Goal: Find specific page/section: Find specific page/section

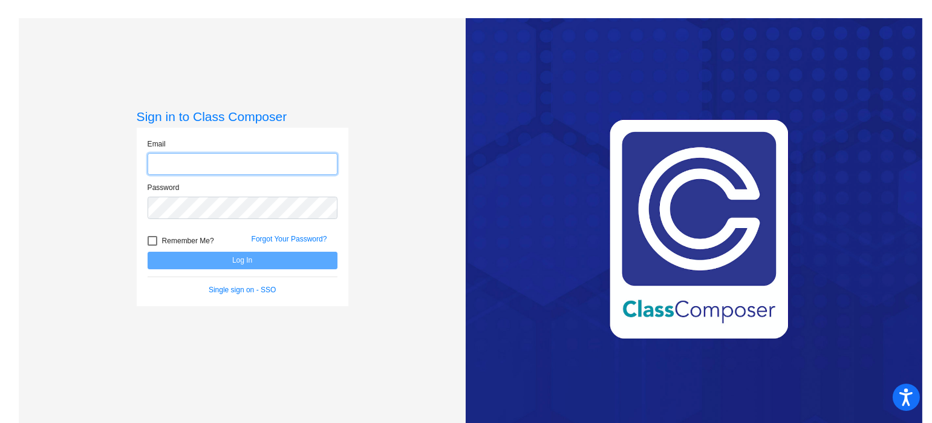
type input "[EMAIL_ADDRESS][DOMAIN_NAME]"
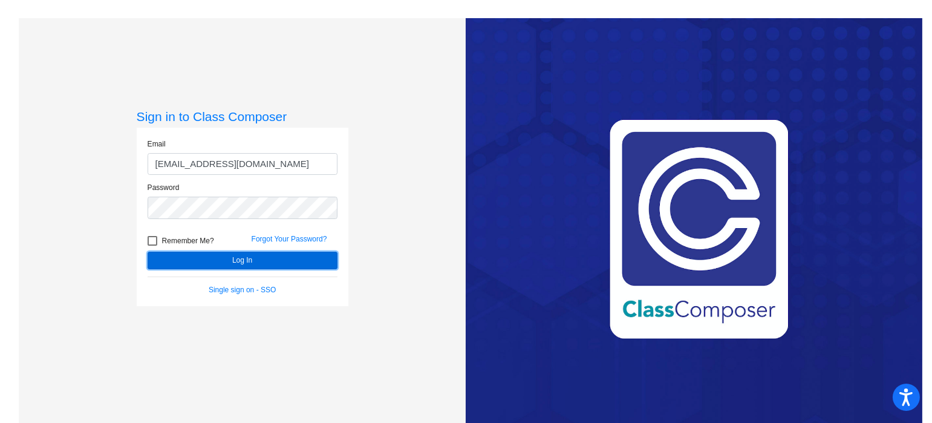
click at [279, 264] on button "Log In" at bounding box center [243, 261] width 190 height 18
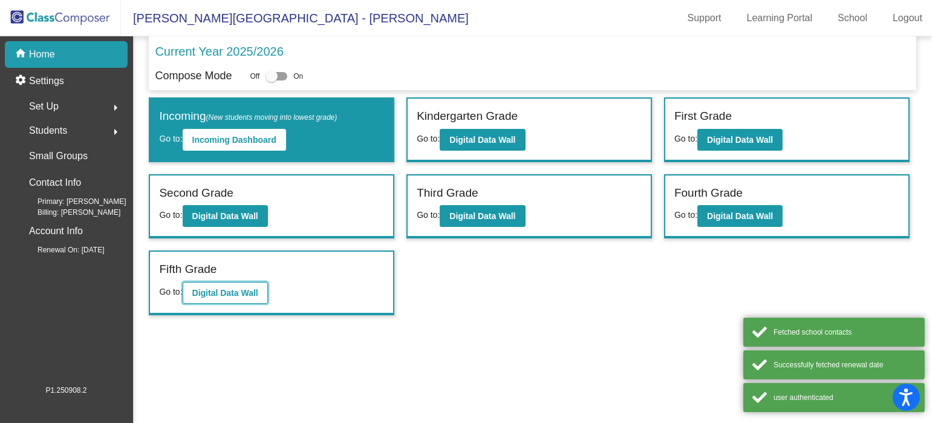
click at [257, 289] on b "Digital Data Wall" at bounding box center [225, 293] width 66 height 10
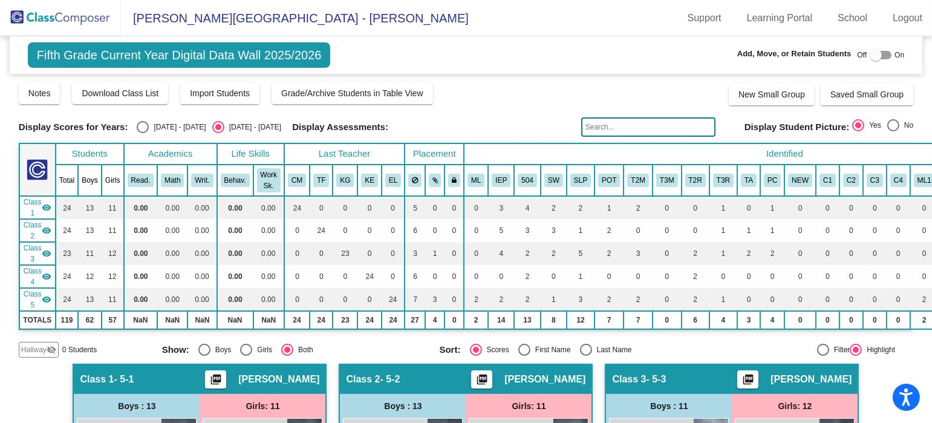
click at [603, 125] on input "text" at bounding box center [648, 126] width 134 height 19
type input "voi"
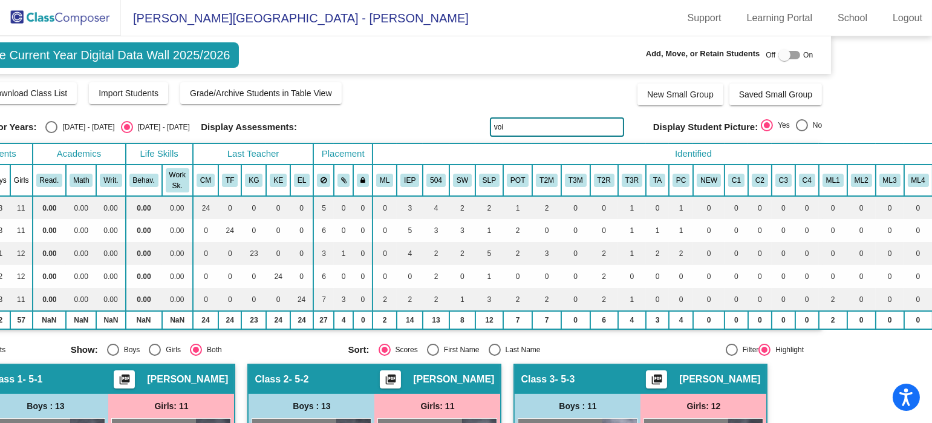
scroll to position [0, 151]
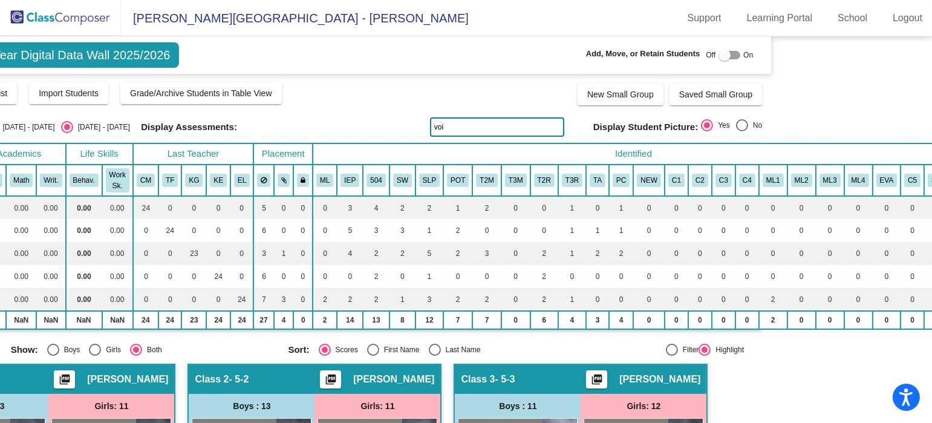
drag, startPoint x: 926, startPoint y: 71, endPoint x: 942, endPoint y: 132, distance: 62.8
click at [932, 132] on html "Press Option+1 for screen-reader mode, Option+0 to cancel Accessibility Screen-…" at bounding box center [466, 211] width 932 height 423
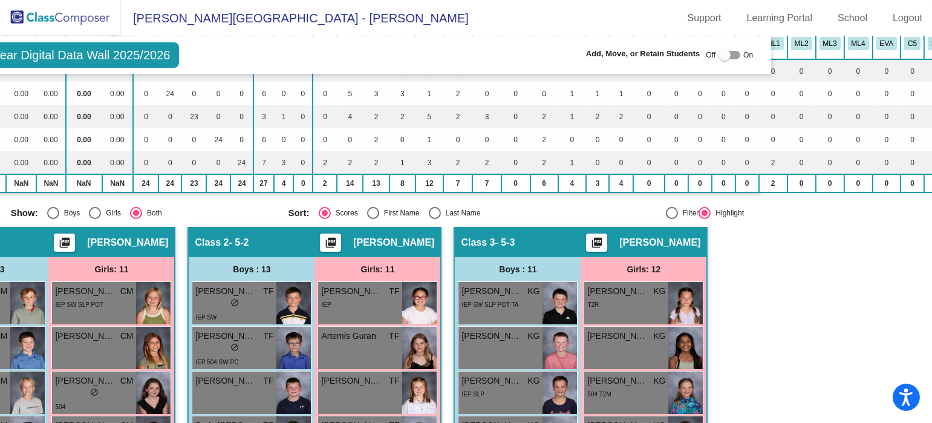
scroll to position [134, 151]
